Goal: Check status

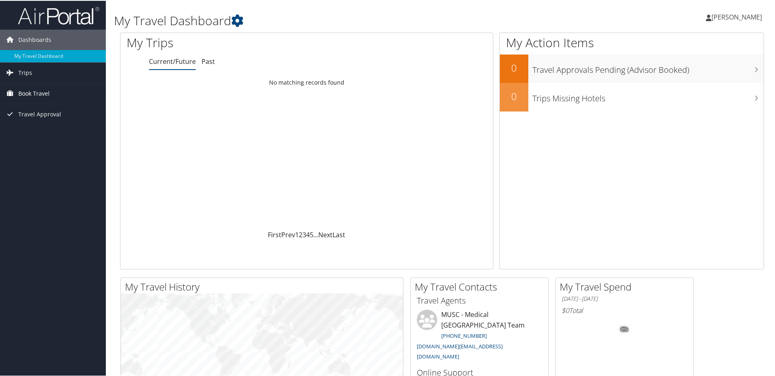
click at [45, 90] on span "Book Travel" at bounding box center [33, 93] width 31 height 20
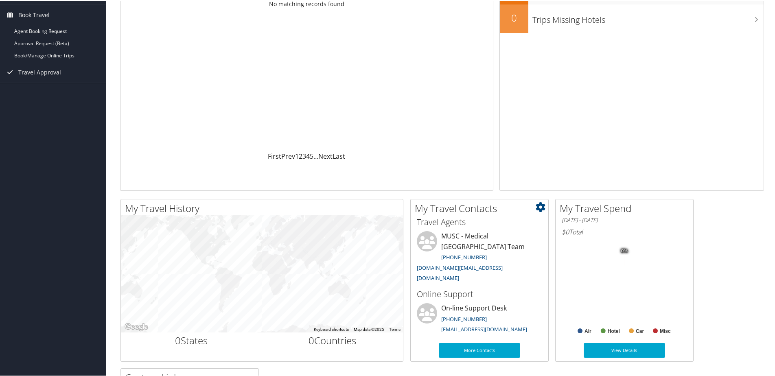
scroll to position [81, 0]
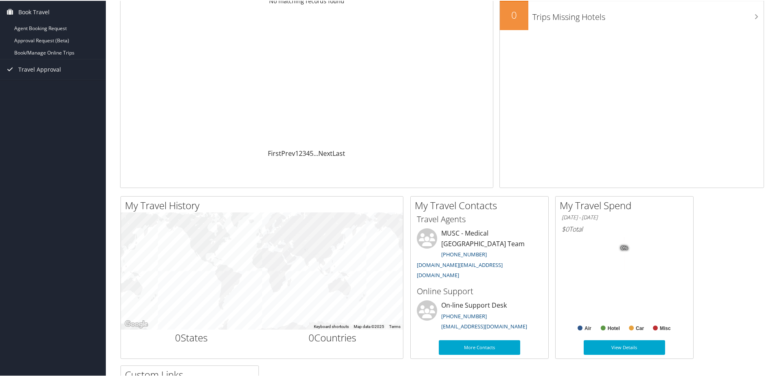
click at [624, 247] on tspan "0%" at bounding box center [624, 247] width 7 height 5
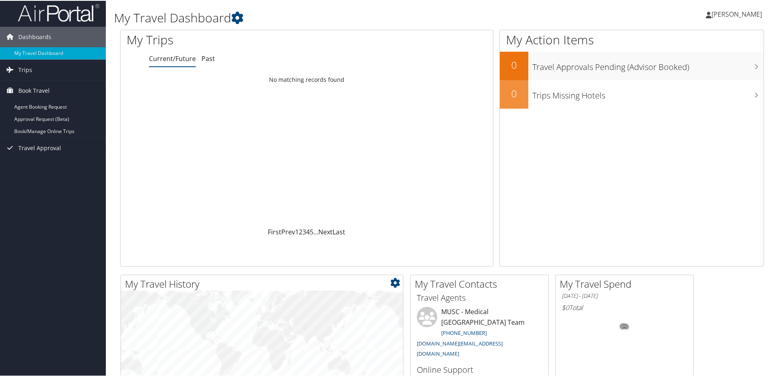
scroll to position [0, 0]
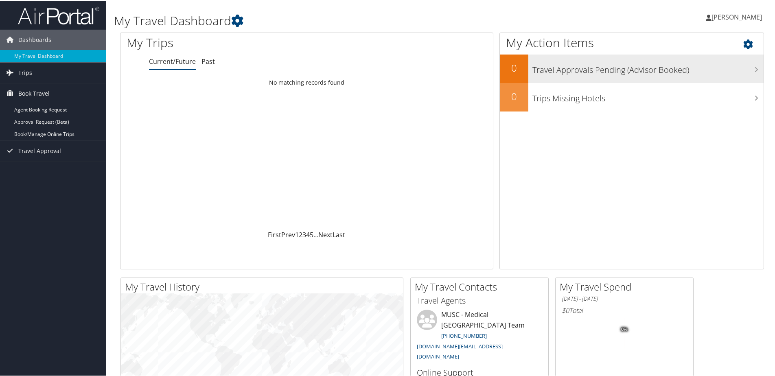
click at [631, 72] on h3 "Travel Approvals Pending (Advisor Booked)" at bounding box center [647, 66] width 231 height 15
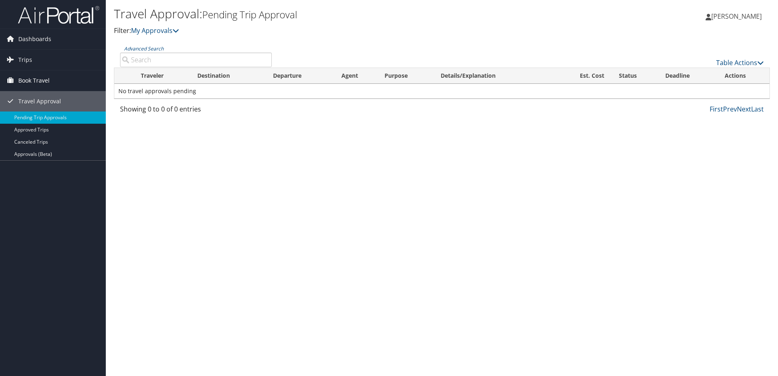
click at [33, 76] on span "Book Travel" at bounding box center [33, 80] width 31 height 20
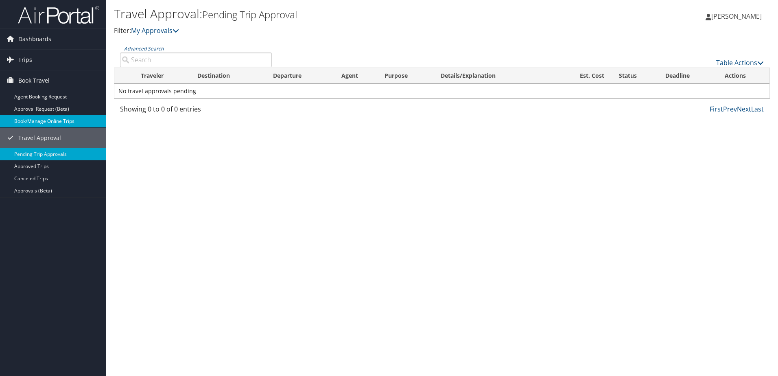
click at [66, 122] on link "Book/Manage Online Trips" at bounding box center [53, 121] width 106 height 12
